Goal: Communication & Community: Answer question/provide support

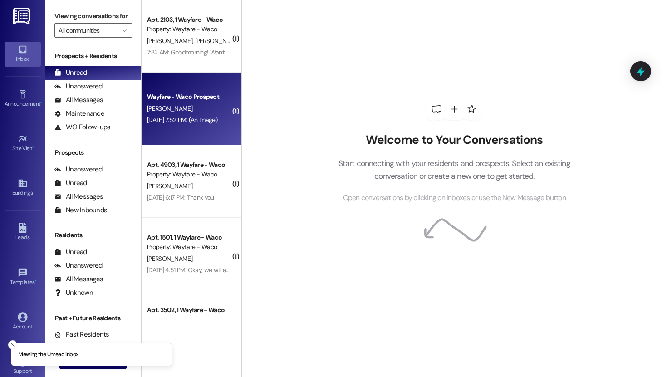
click at [187, 105] on div "[PERSON_NAME]" at bounding box center [189, 108] width 86 height 11
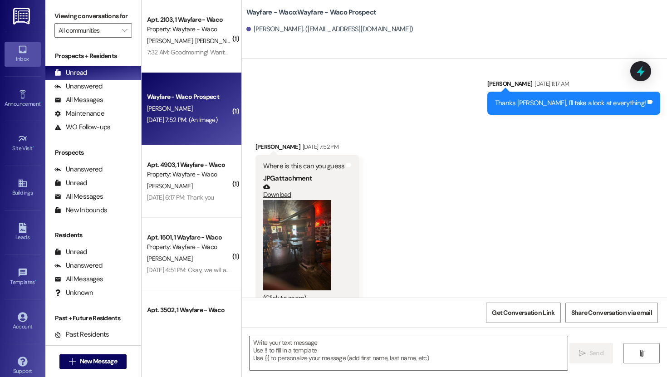
scroll to position [449, 0]
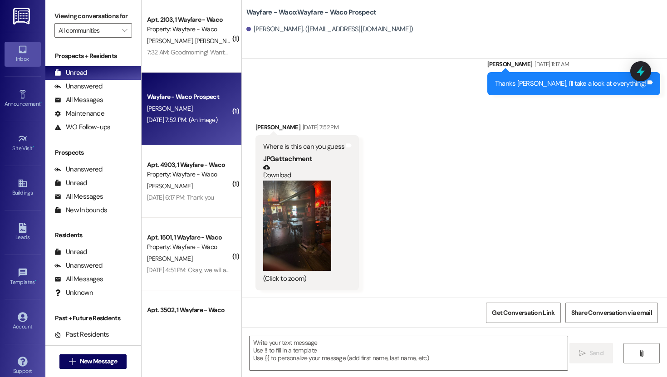
click at [267, 225] on button "Zoom image" at bounding box center [297, 226] width 68 height 91
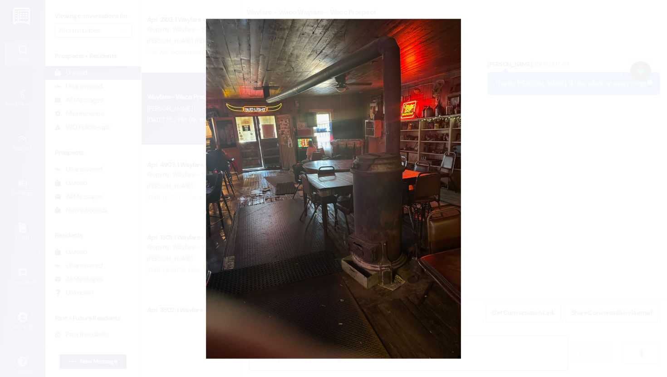
click at [524, 171] on button "Unzoom image" at bounding box center [333, 188] width 667 height 377
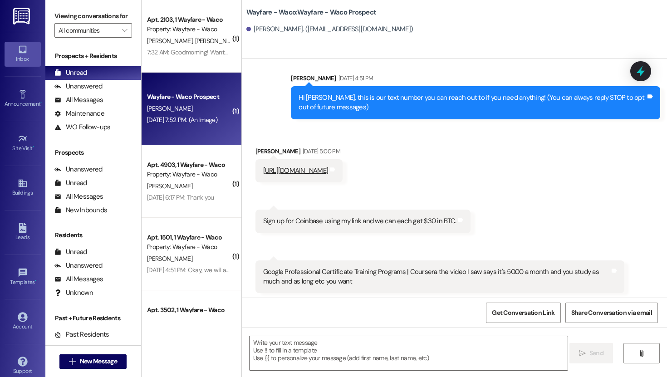
scroll to position [6, 0]
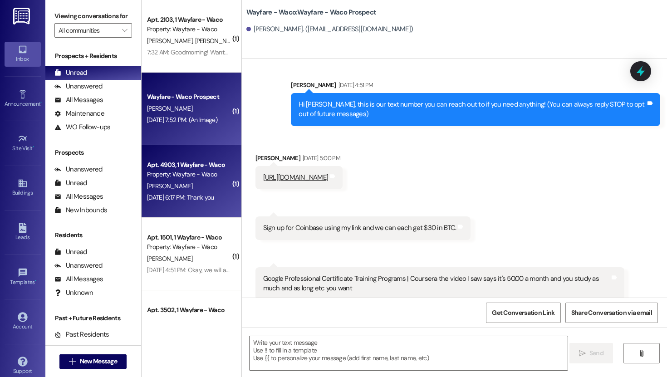
click at [174, 203] on div "Apt. 4903, 1 Wayfare - Waco Property: Wayfare - Waco [PERSON_NAME] [DATE] 6:17 …" at bounding box center [192, 181] width 100 height 73
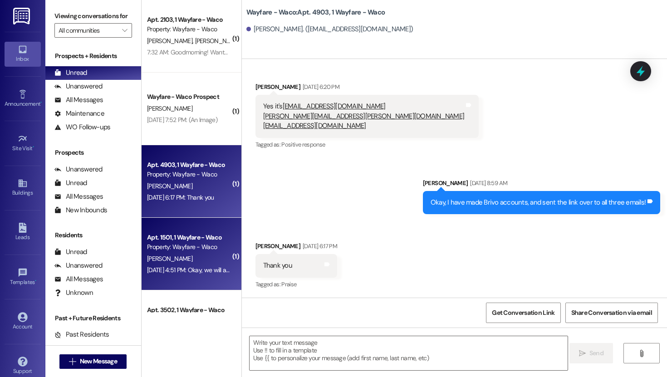
click at [176, 255] on div "[PERSON_NAME]" at bounding box center [189, 258] width 86 height 11
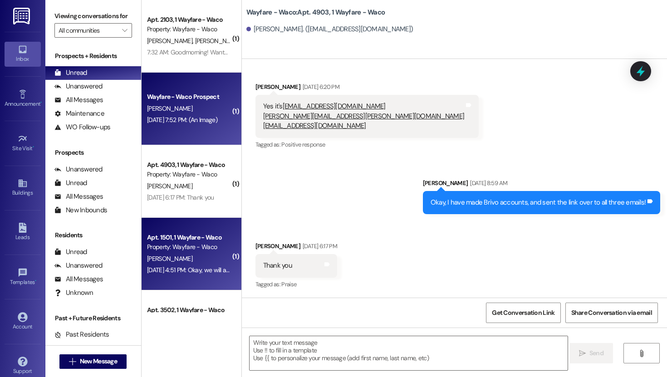
scroll to position [134, 0]
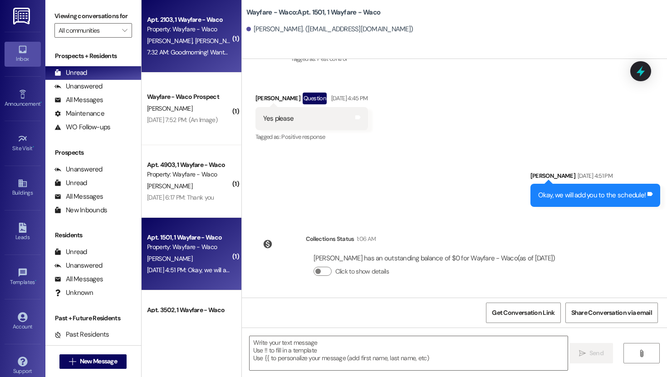
click at [195, 47] on div "7:32 AM: Goodmorning! Wanted to let yall know there are multiple dog stations o…" at bounding box center [189, 52] width 86 height 11
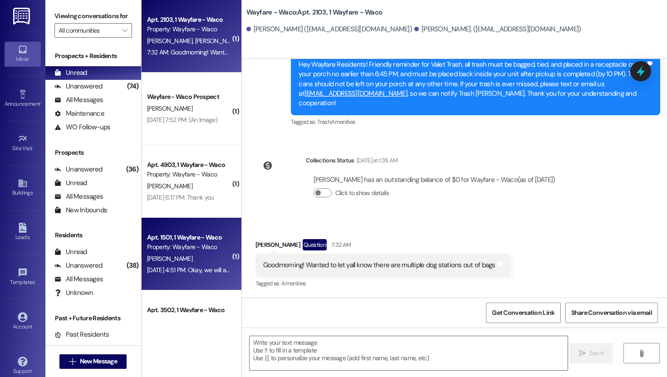
scroll to position [50, 0]
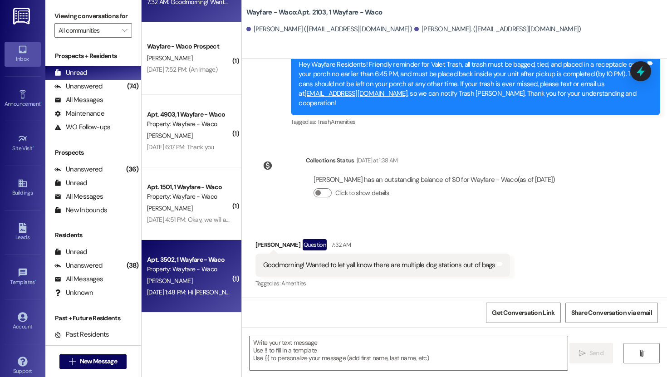
click at [183, 286] on div "[PERSON_NAME]" at bounding box center [189, 281] width 86 height 11
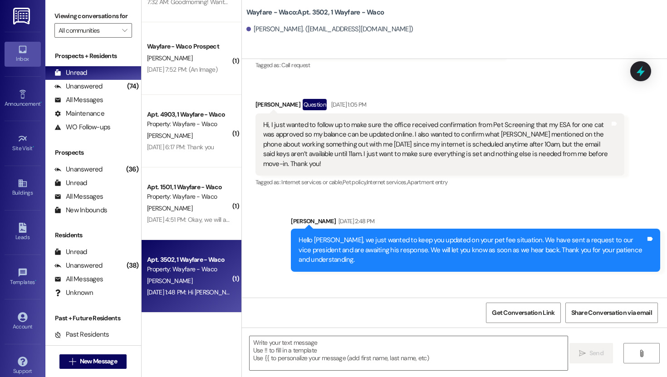
scroll to position [1682, 0]
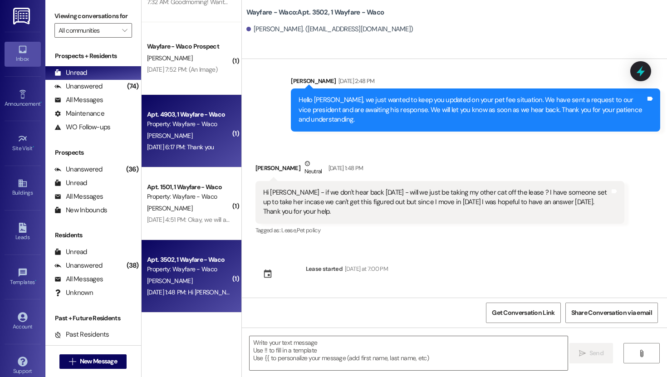
click at [178, 158] on div "Apt. 4903, 1 Wayfare - Waco Property: Wayfare - Waco [PERSON_NAME] [DATE] 6:17 …" at bounding box center [192, 131] width 100 height 73
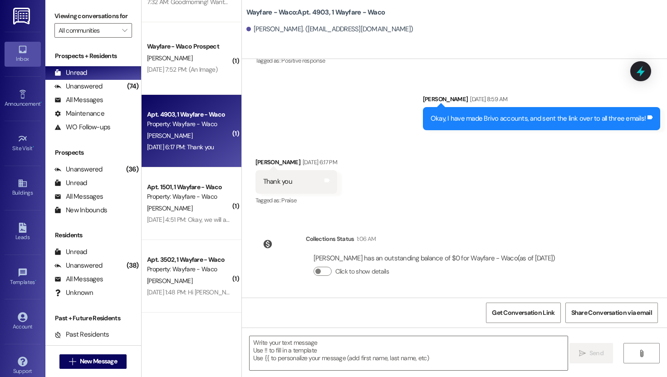
scroll to position [0, 0]
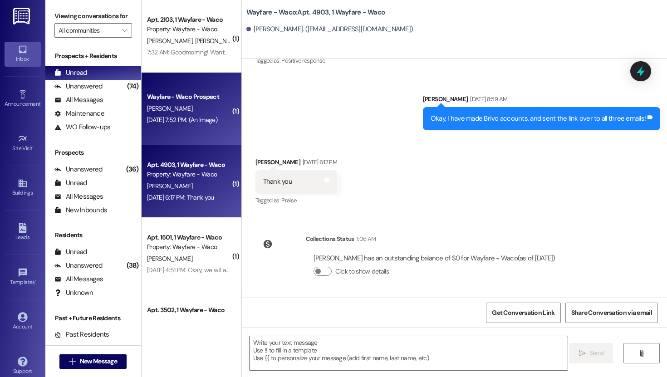
click at [185, 135] on div "Wayfare - Waco Prospect [PERSON_NAME] [DATE] 7:52 PM: (An Image) [DATE] 7:52 PM…" at bounding box center [192, 109] width 100 height 73
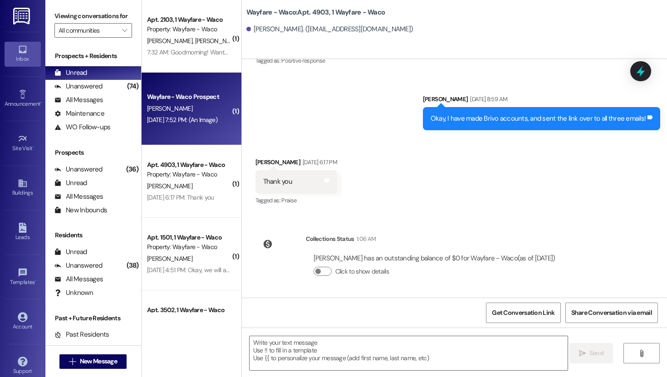
scroll to position [449, 0]
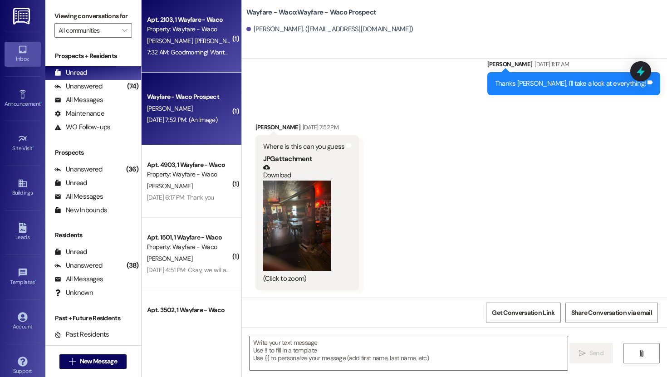
click at [182, 35] on div "Apt. 2103, 1 Wayfare - Waco Property: Wayfare - Waco" at bounding box center [189, 24] width 86 height 21
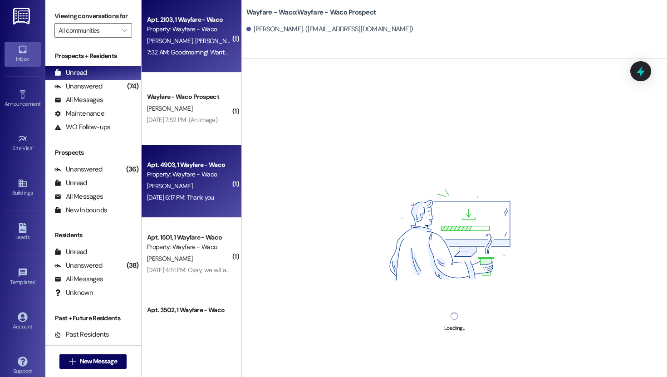
scroll to position [50, 0]
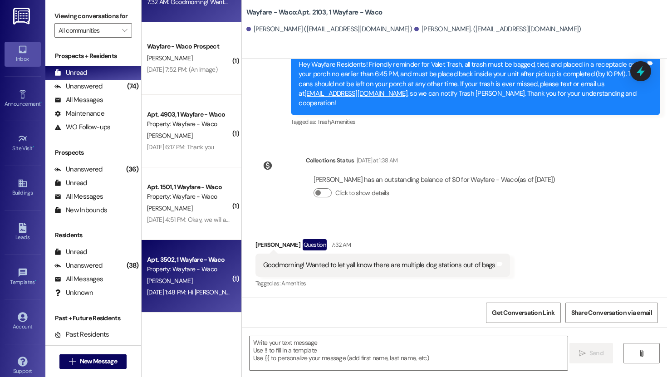
click at [190, 277] on div "[PERSON_NAME]" at bounding box center [189, 281] width 86 height 11
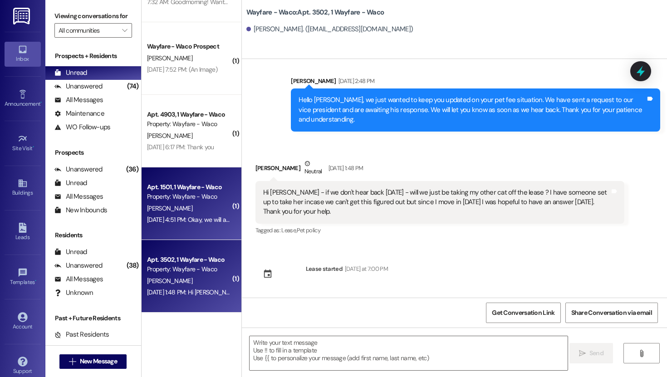
click at [196, 199] on div "Property: Wayfare - Waco" at bounding box center [189, 197] width 84 height 10
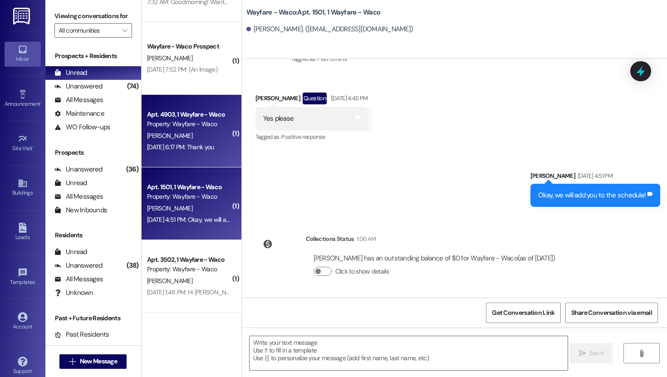
scroll to position [0, 0]
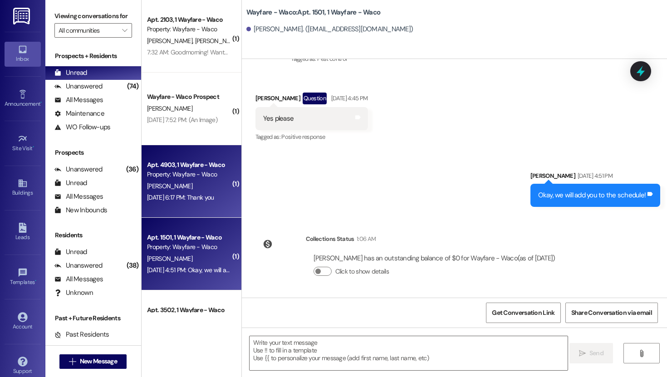
click at [188, 198] on div "[DATE] 6:17 PM: Thank you [DATE] 6:17 PM: Thank you" at bounding box center [180, 197] width 67 height 8
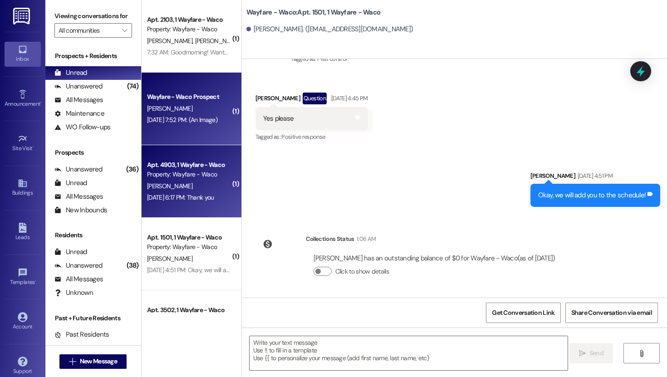
click at [197, 111] on div "[PERSON_NAME]" at bounding box center [189, 108] width 86 height 11
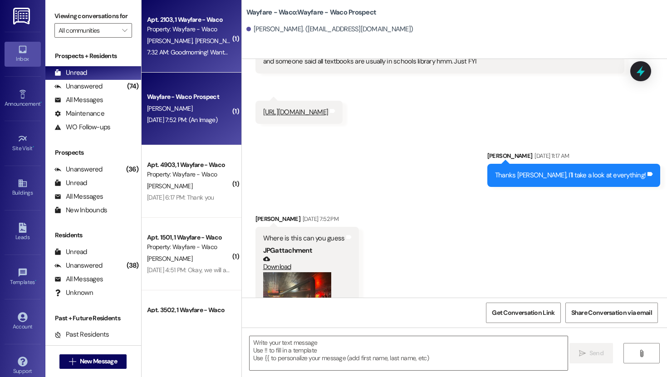
scroll to position [449, 0]
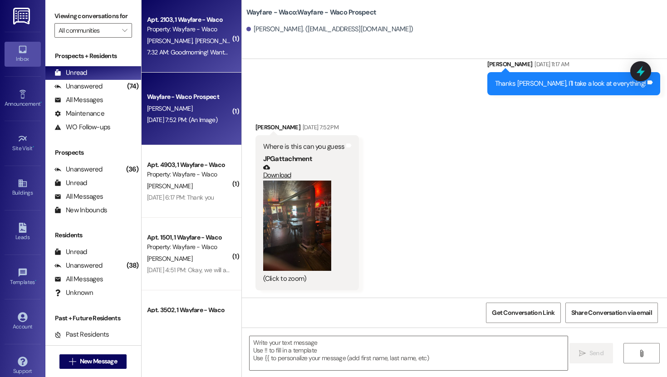
click at [199, 49] on div "7:32 AM: Goodmorning! Wanted to let yall know there are multiple dog stations o…" at bounding box center [266, 52] width 238 height 8
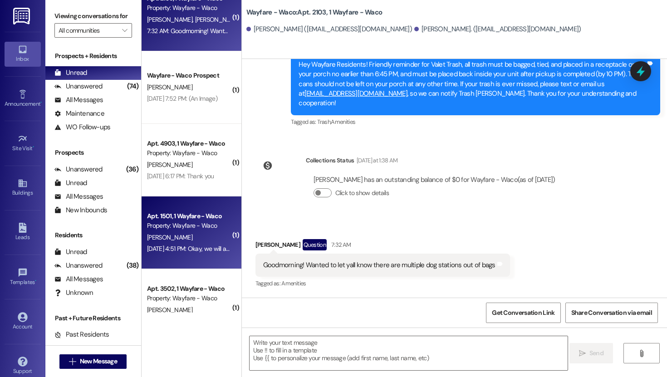
scroll to position [50, 0]
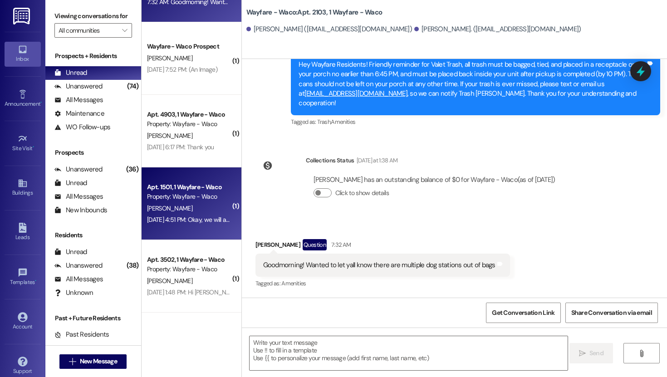
click at [182, 276] on div "[PERSON_NAME]" at bounding box center [189, 281] width 86 height 11
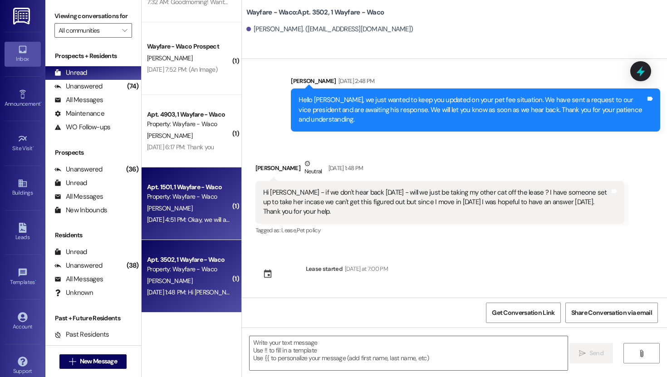
click at [176, 220] on div "[DATE] 4:51 PM: Okay, we will add you to the schedule! [DATE] 4:51 PM: Okay, we…" at bounding box center [218, 220] width 142 height 8
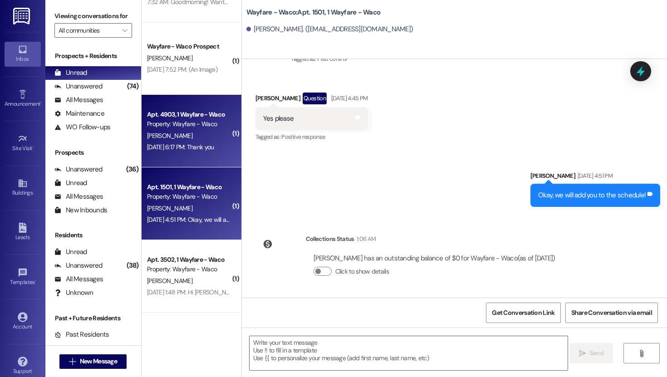
click at [183, 145] on div "[DATE] 6:17 PM: Thank you [DATE] 6:17 PM: Thank you" at bounding box center [180, 147] width 67 height 8
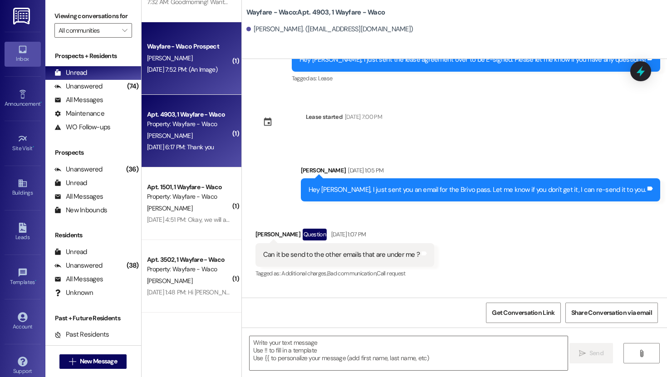
click at [192, 80] on div "Wayfare - Waco Prospect [PERSON_NAME] [DATE] 7:52 PM: (An Image) [DATE] 7:52 PM…" at bounding box center [192, 58] width 100 height 73
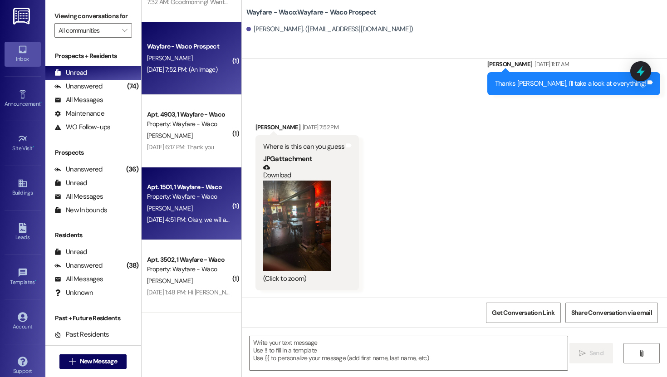
scroll to position [0, 0]
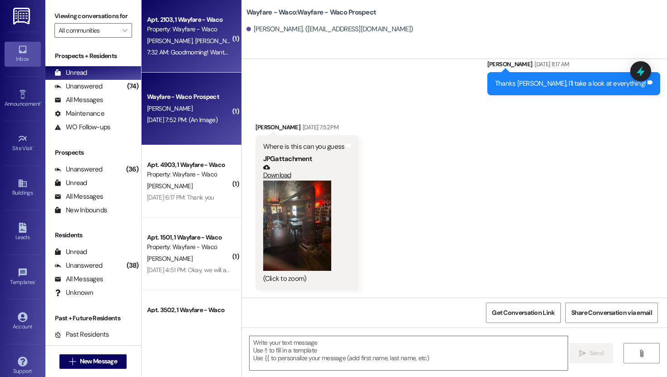
click at [181, 69] on div "Apt. 2103, 1 Wayfare - Waco Property: Wayfare - Waco [PERSON_NAME] [PERSON_NAME…" at bounding box center [192, 36] width 100 height 73
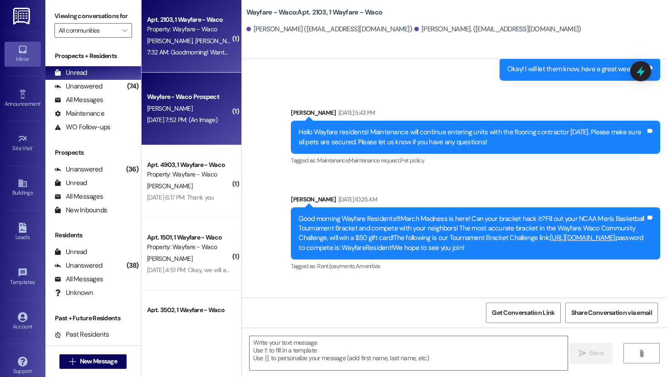
scroll to position [8641, 0]
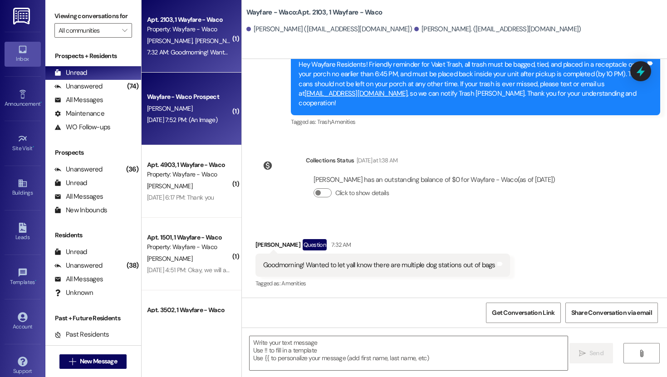
click at [194, 108] on div "[PERSON_NAME]" at bounding box center [189, 108] width 86 height 11
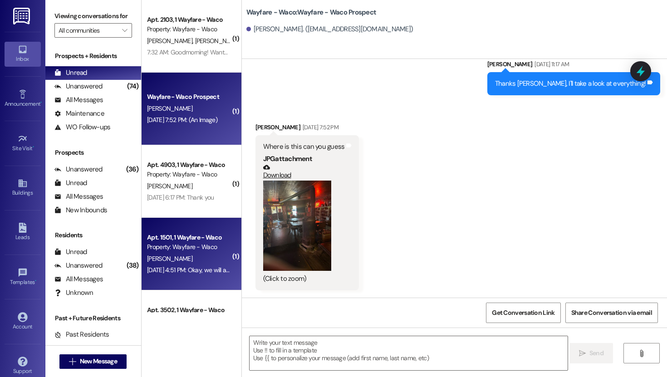
click at [188, 247] on div "Property: Wayfare - Waco" at bounding box center [189, 247] width 84 height 10
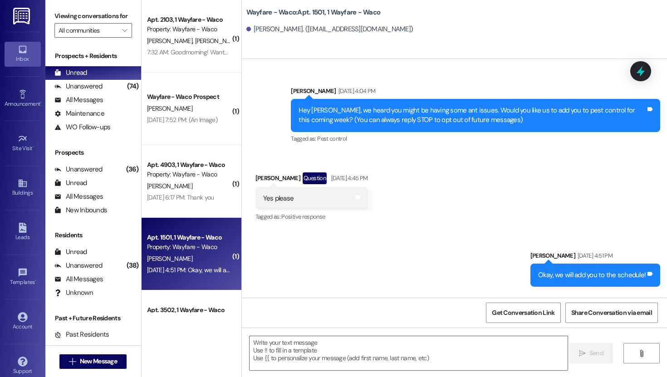
scroll to position [50, 0]
